Goal: Information Seeking & Learning: Learn about a topic

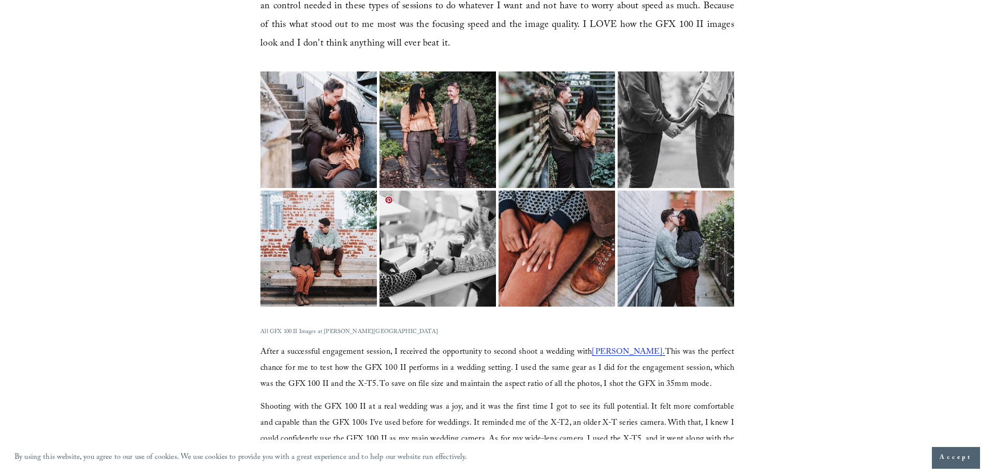
scroll to position [1190, 0]
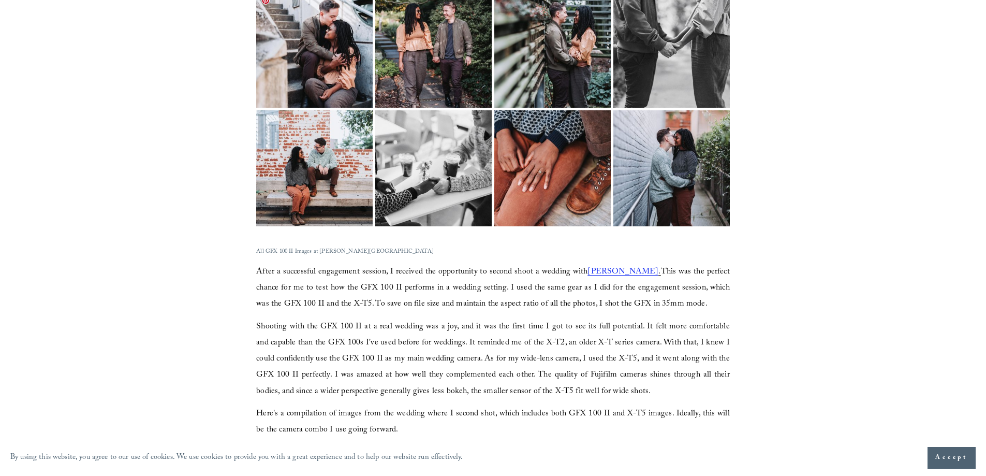
click at [321, 55] on img at bounding box center [314, 49] width 174 height 116
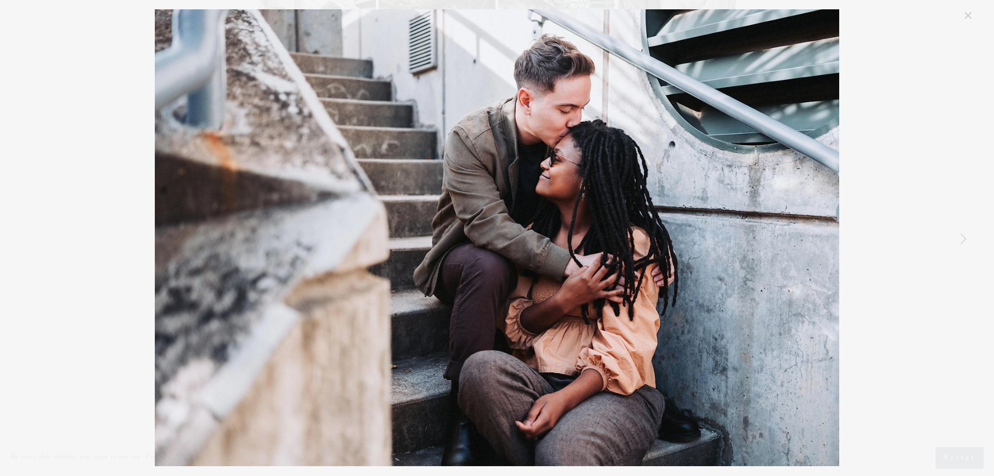
click at [967, 16] on link "Close" at bounding box center [967, 15] width 12 height 12
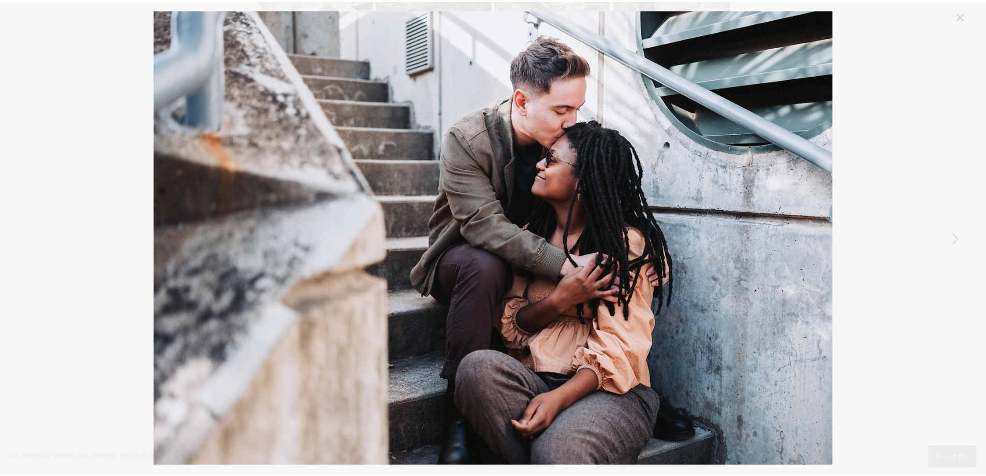
scroll to position [1181, 0]
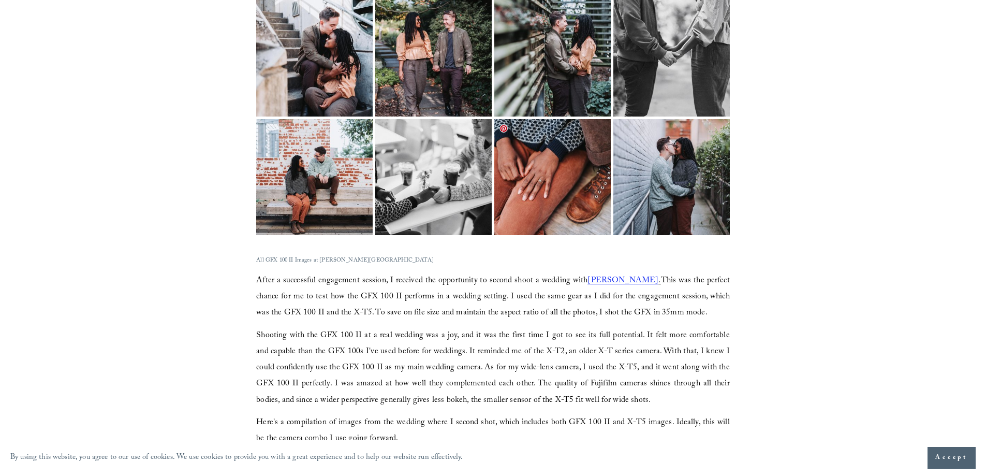
click at [574, 160] on img at bounding box center [552, 177] width 174 height 116
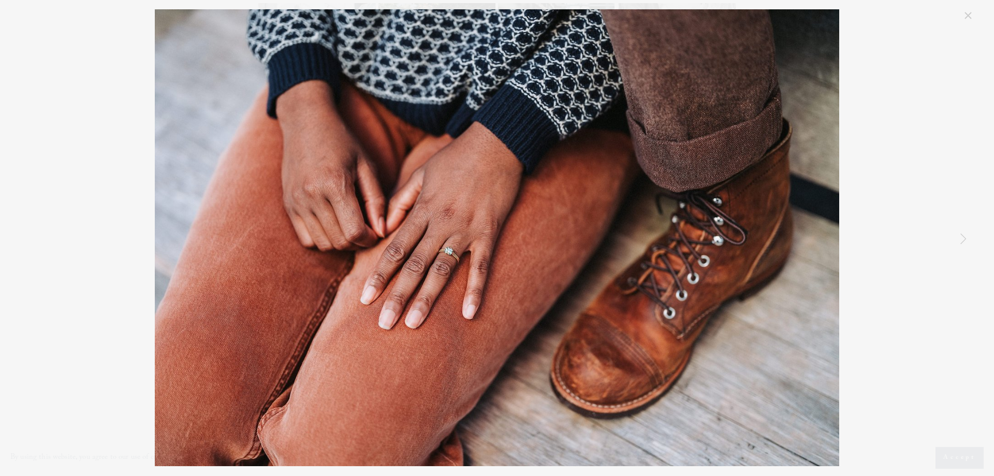
click at [969, 19] on link "Close" at bounding box center [967, 15] width 12 height 12
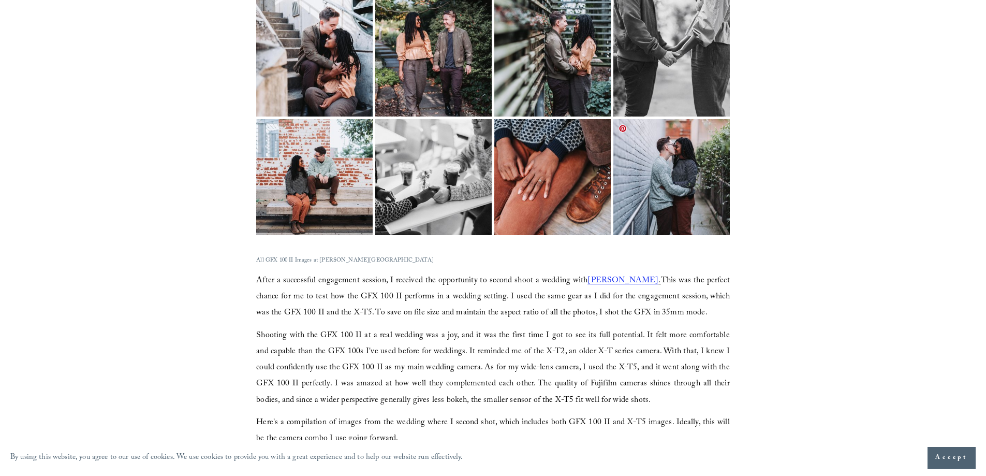
click at [703, 174] on img at bounding box center [671, 177] width 174 height 116
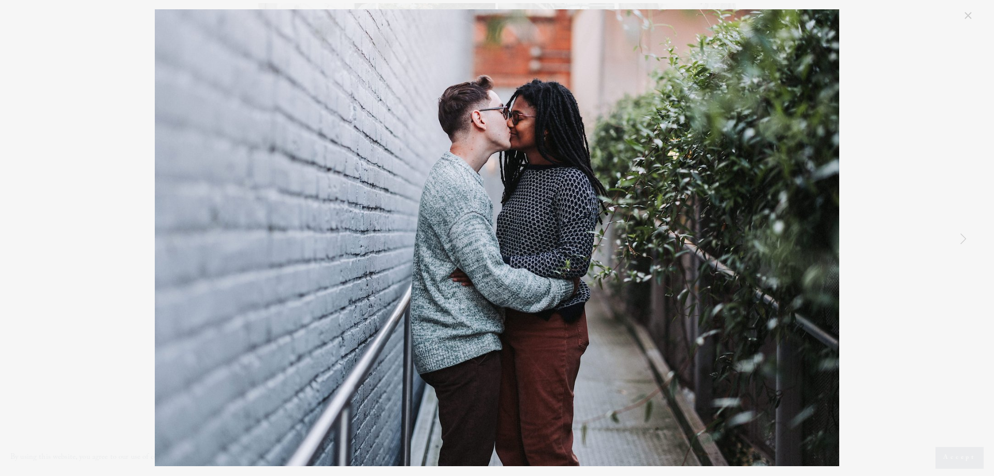
click at [969, 18] on link "Close" at bounding box center [967, 15] width 12 height 12
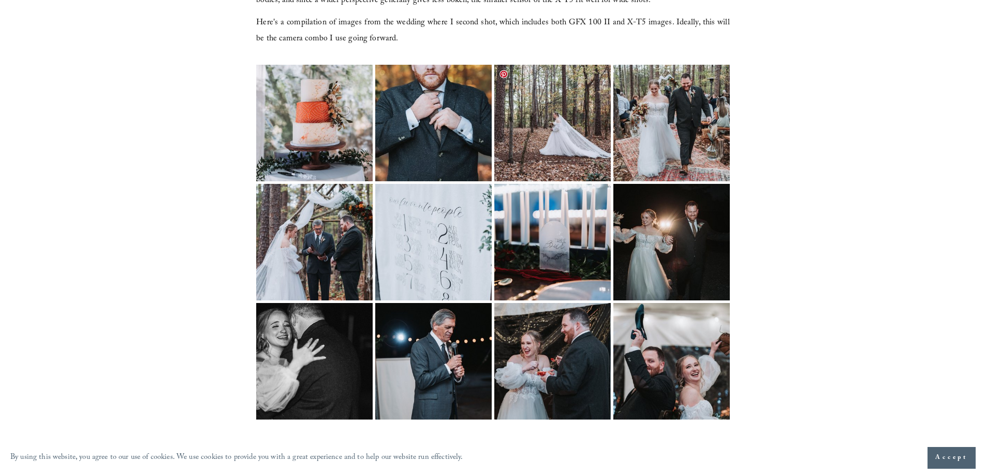
scroll to position [1595, 0]
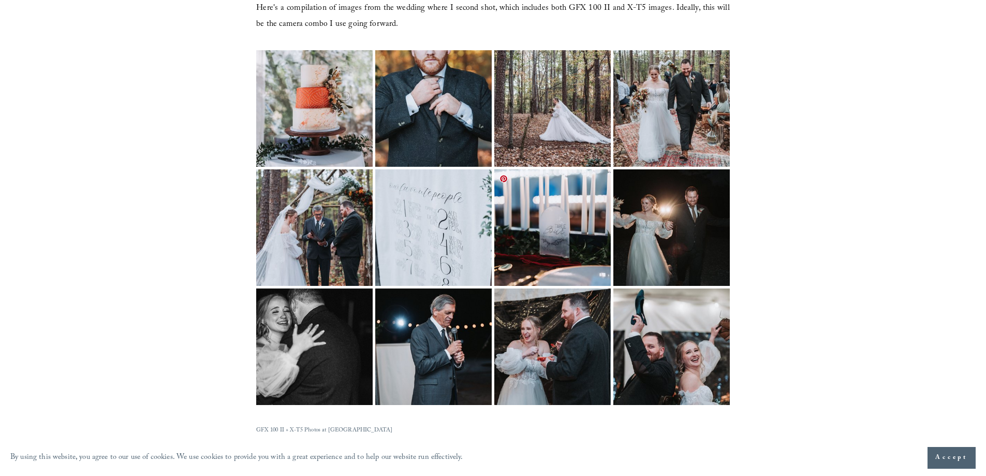
click at [547, 228] on img at bounding box center [552, 227] width 174 height 116
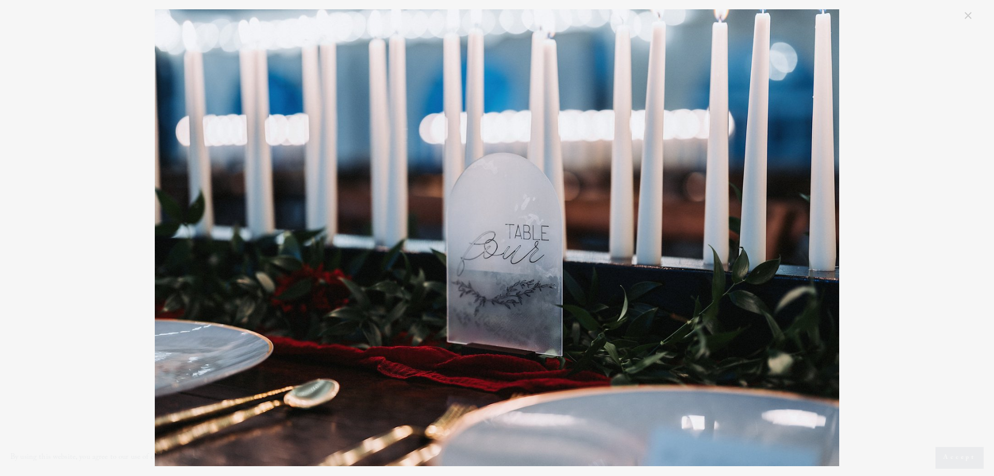
click at [965, 12] on link "Close" at bounding box center [967, 15] width 12 height 12
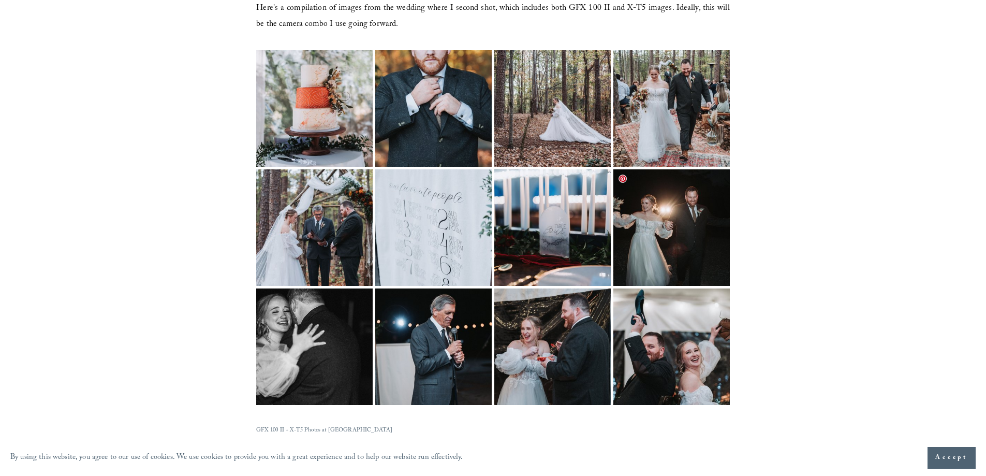
scroll to position [1647, 0]
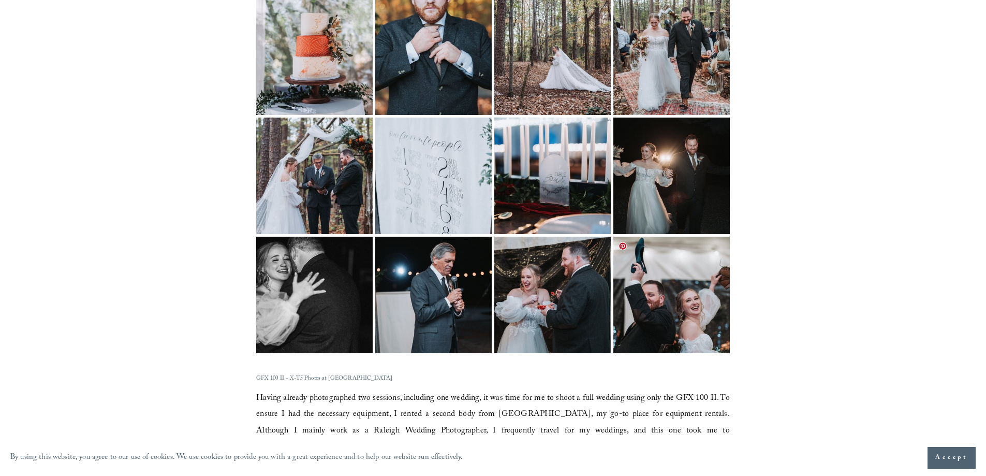
click at [664, 276] on img at bounding box center [671, 294] width 174 height 116
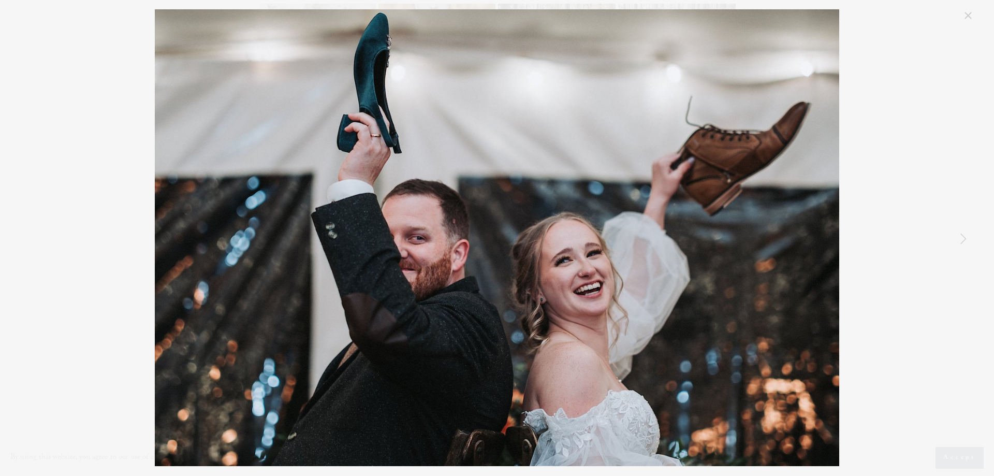
drag, startPoint x: 967, startPoint y: 19, endPoint x: 942, endPoint y: 41, distance: 33.0
click at [967, 19] on link "Close" at bounding box center [967, 15] width 12 height 12
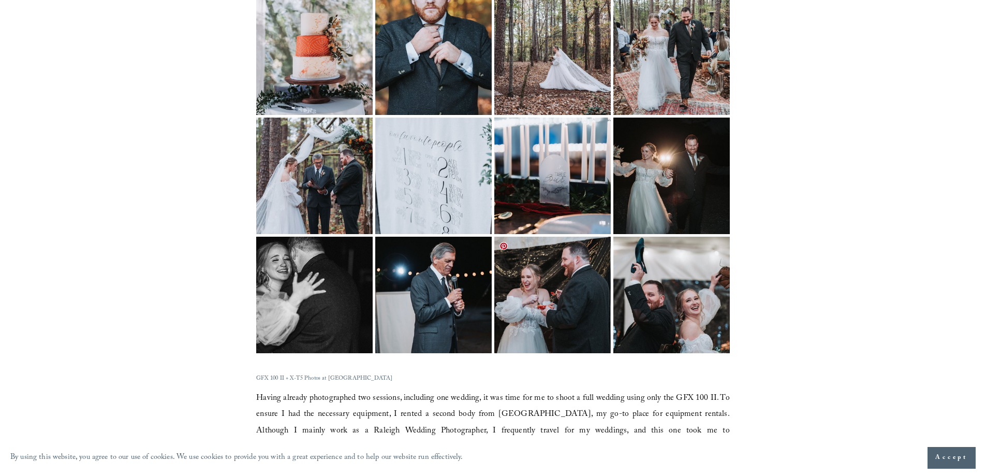
click at [565, 300] on img at bounding box center [552, 294] width 174 height 116
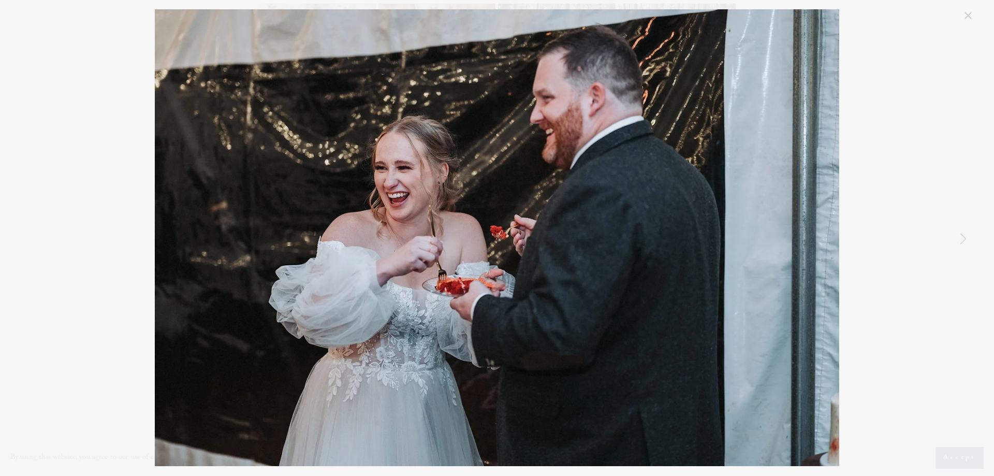
click at [967, 19] on link "Close" at bounding box center [967, 15] width 12 height 12
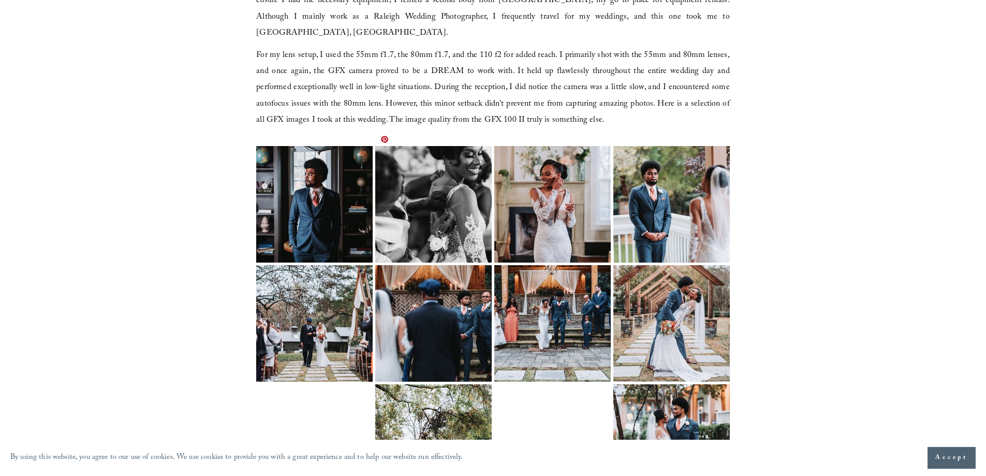
scroll to position [2061, 0]
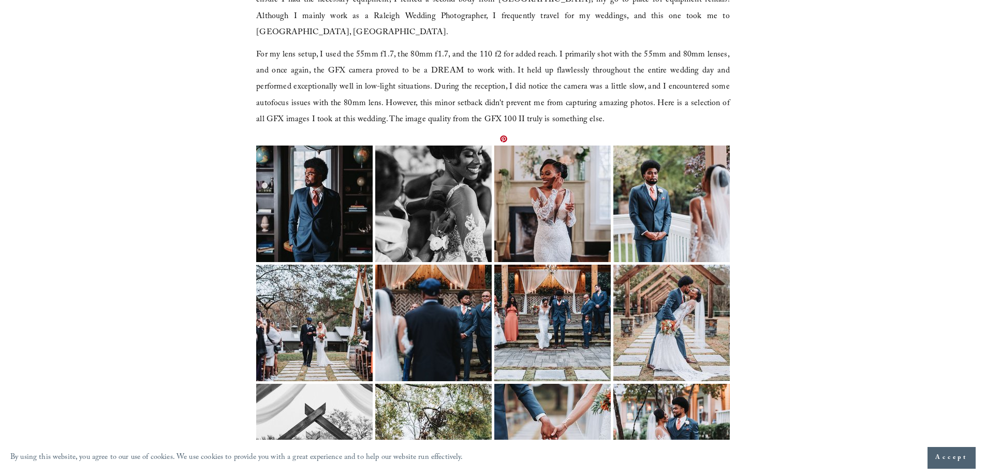
click at [550, 199] on img at bounding box center [552, 203] width 155 height 116
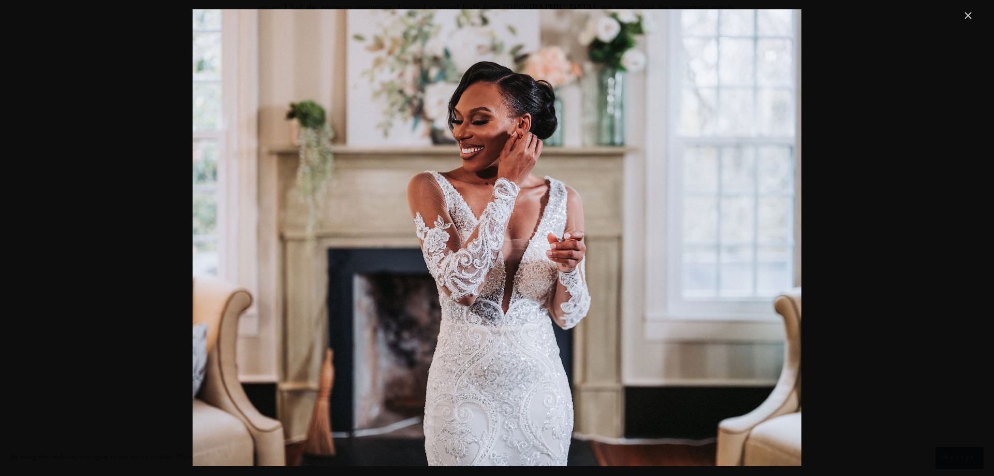
click at [967, 16] on link "Close" at bounding box center [967, 15] width 12 height 12
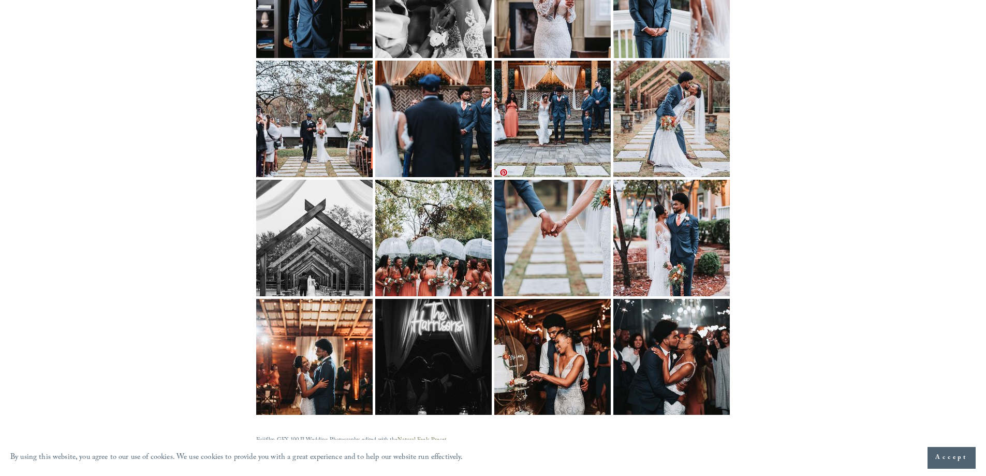
scroll to position [2268, 0]
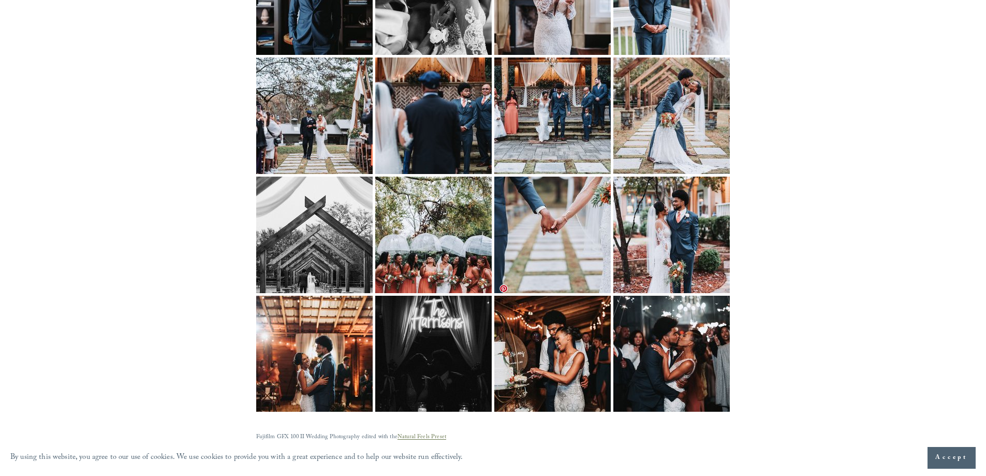
click at [539, 326] on img at bounding box center [552, 353] width 155 height 116
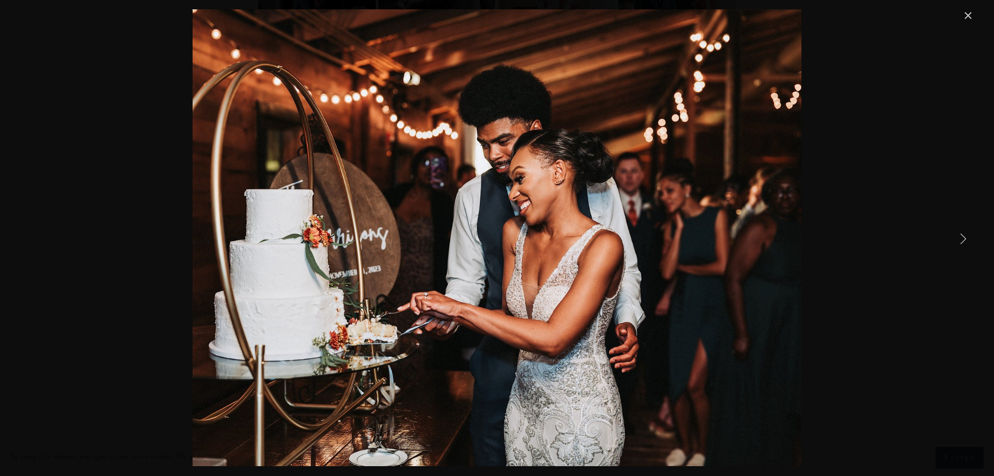
click at [971, 13] on link "Close" at bounding box center [967, 15] width 12 height 12
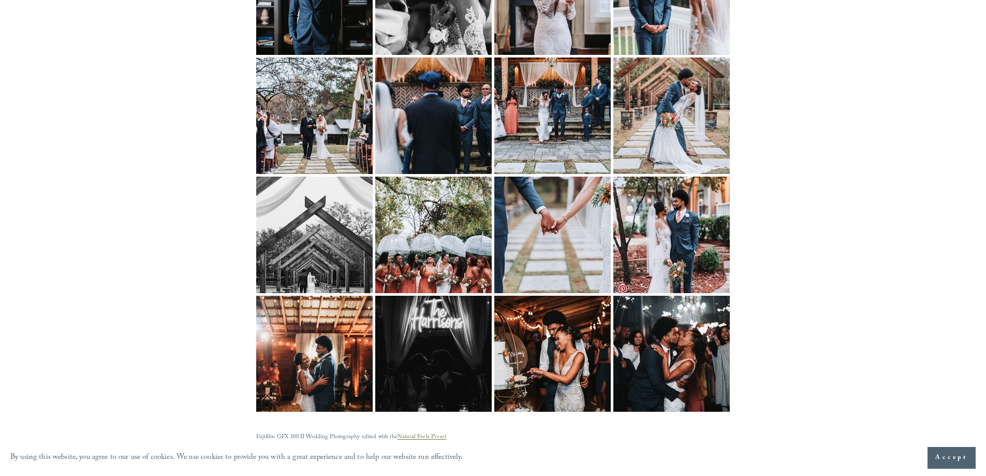
click at [672, 334] on img at bounding box center [671, 353] width 155 height 116
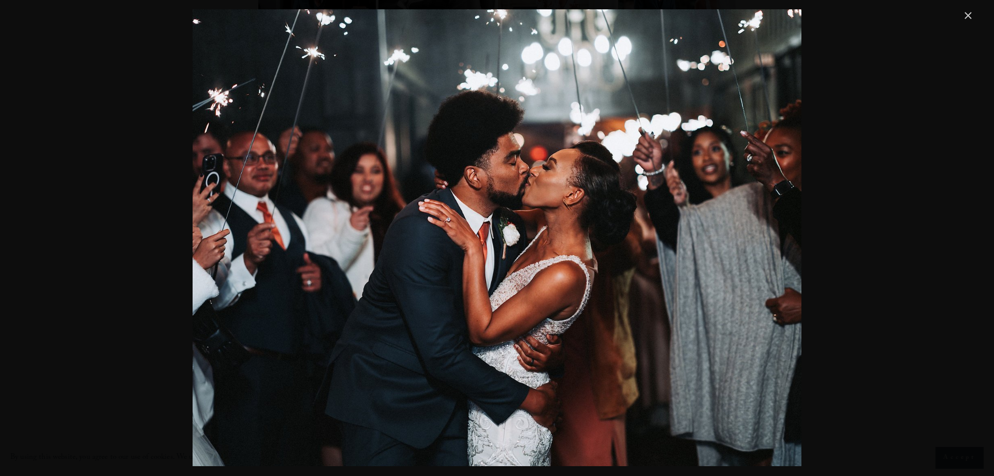
click at [966, 13] on link "Close" at bounding box center [967, 15] width 12 height 12
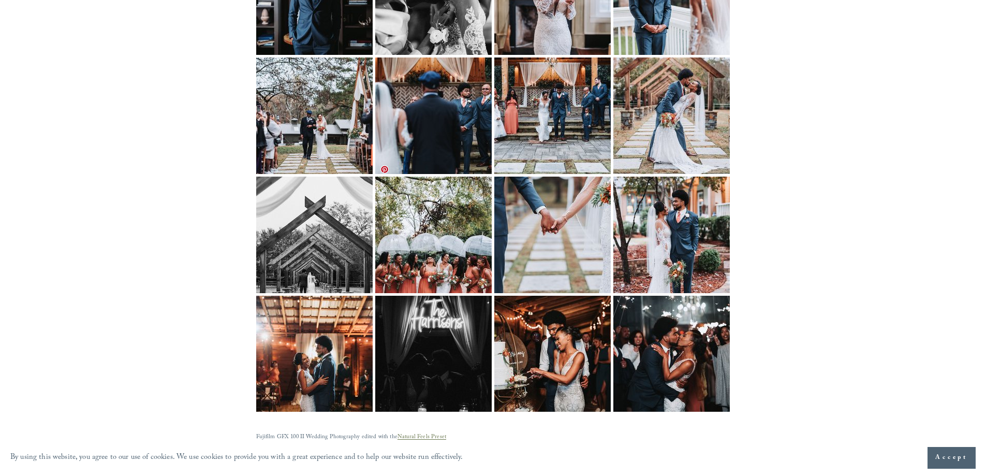
click at [411, 250] on img at bounding box center [433, 234] width 155 height 116
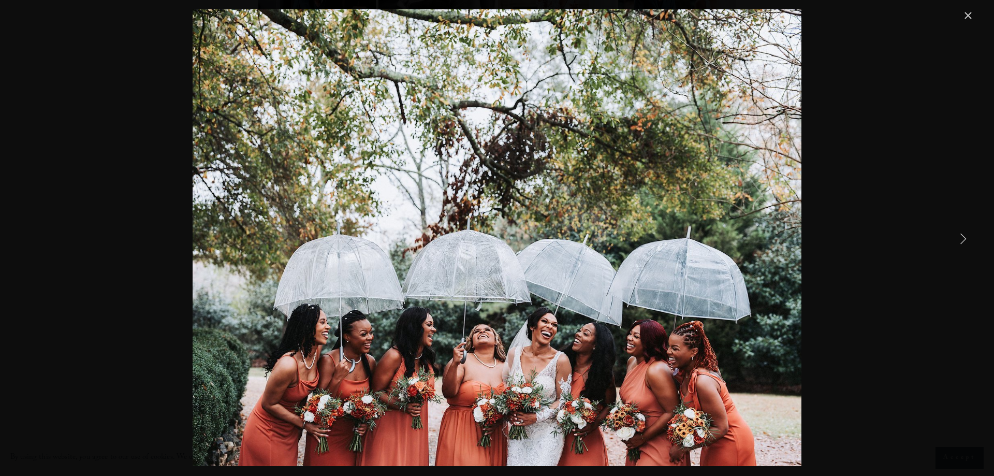
click at [964, 19] on link "Close" at bounding box center [967, 15] width 12 height 12
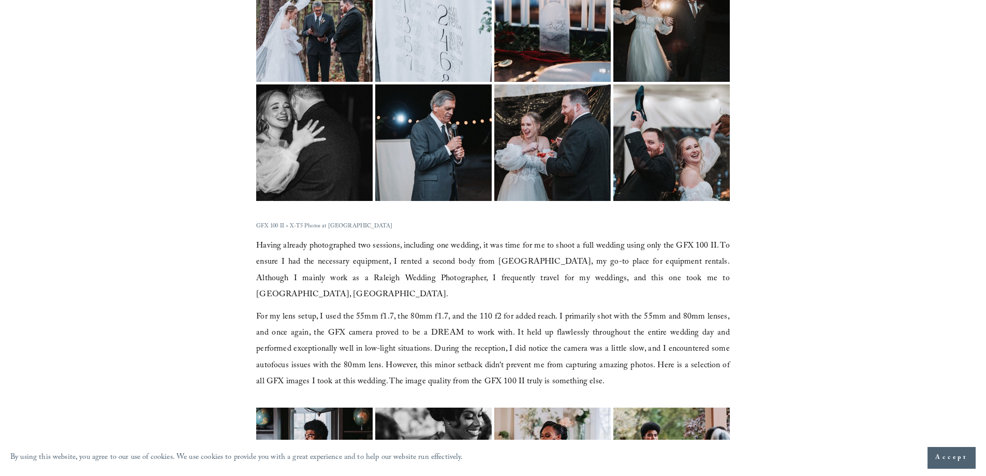
scroll to position [1544, 0]
